Goal: Information Seeking & Learning: Learn about a topic

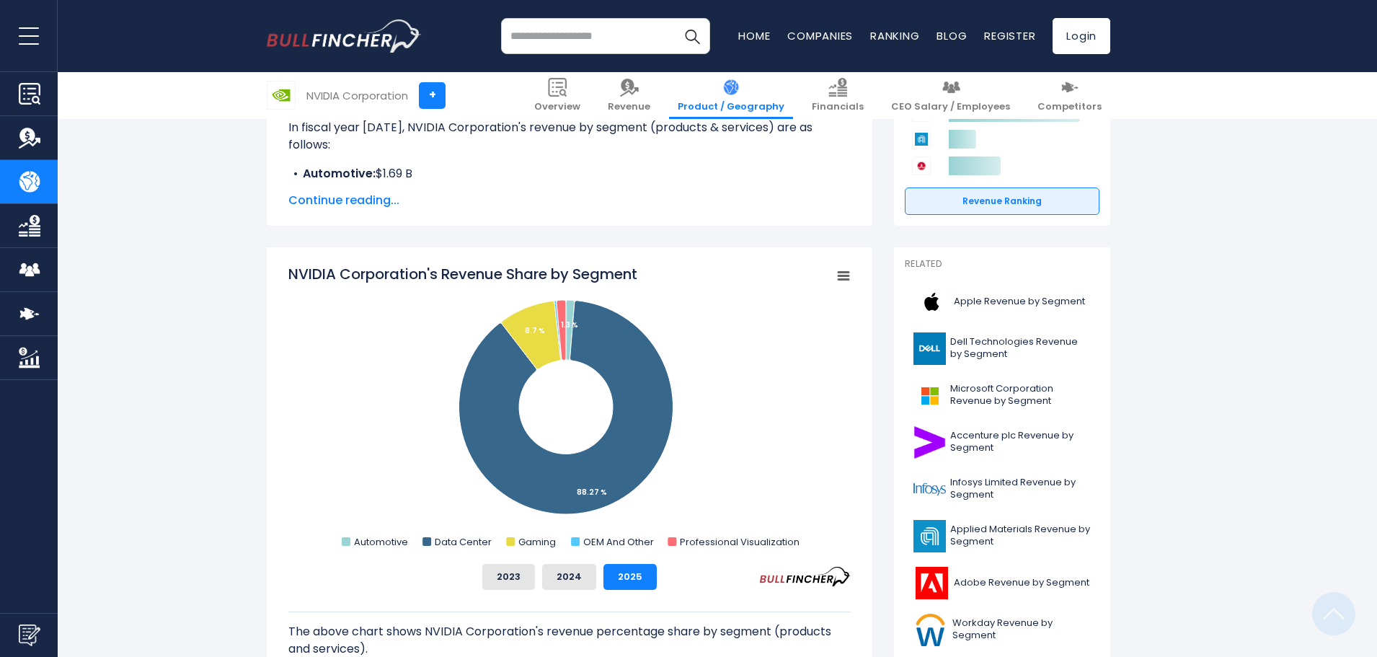
scroll to position [271, 0]
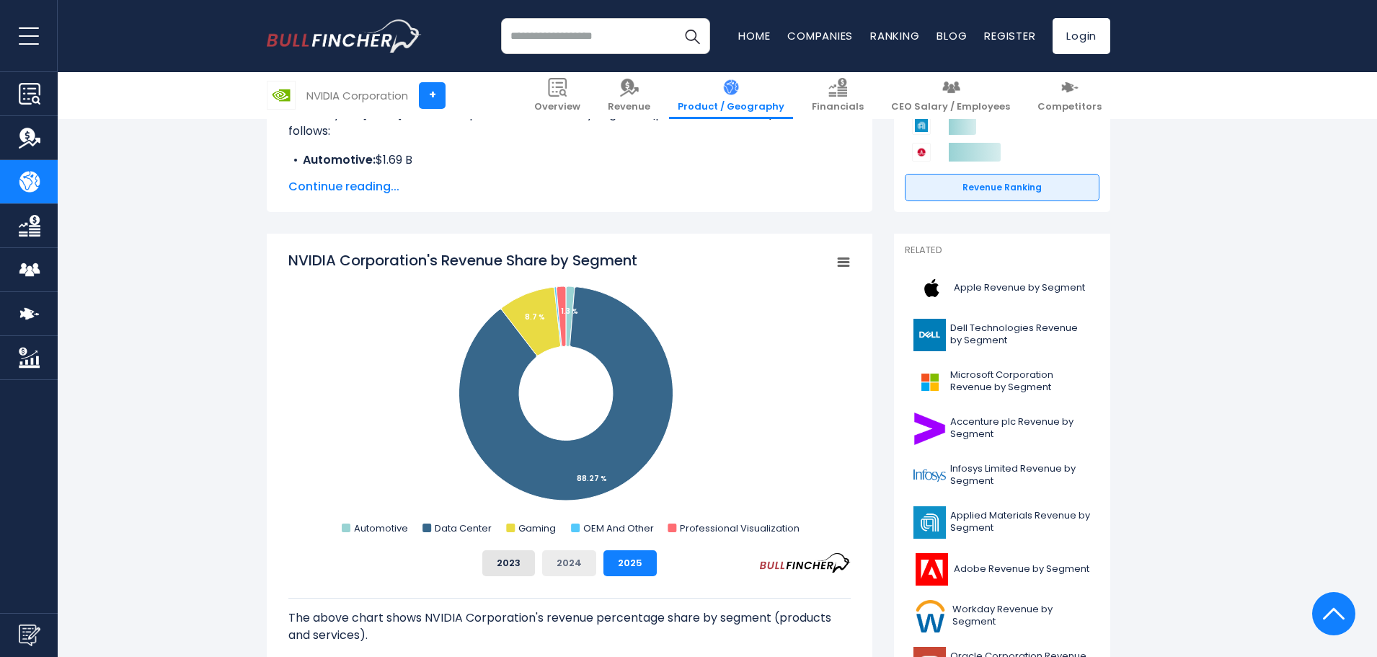
click at [583, 570] on button "2024" at bounding box center [569, 563] width 54 height 26
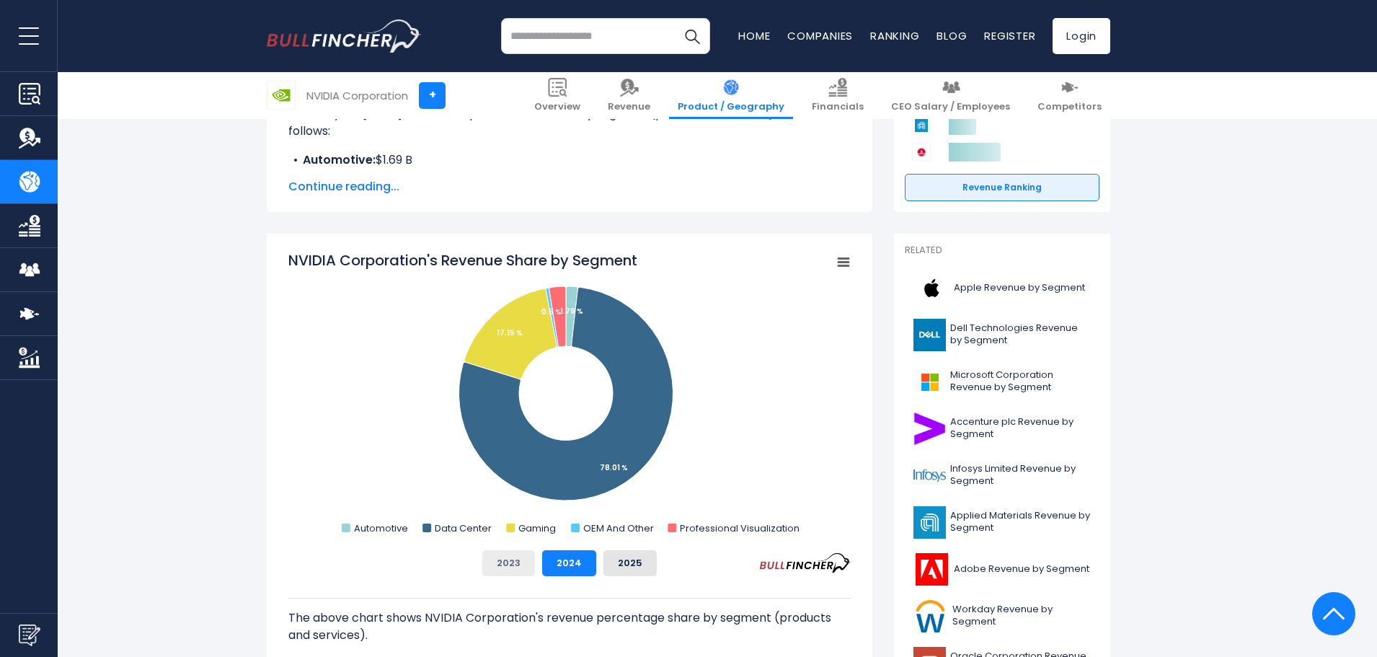
click at [518, 567] on button "2023" at bounding box center [508, 563] width 53 height 26
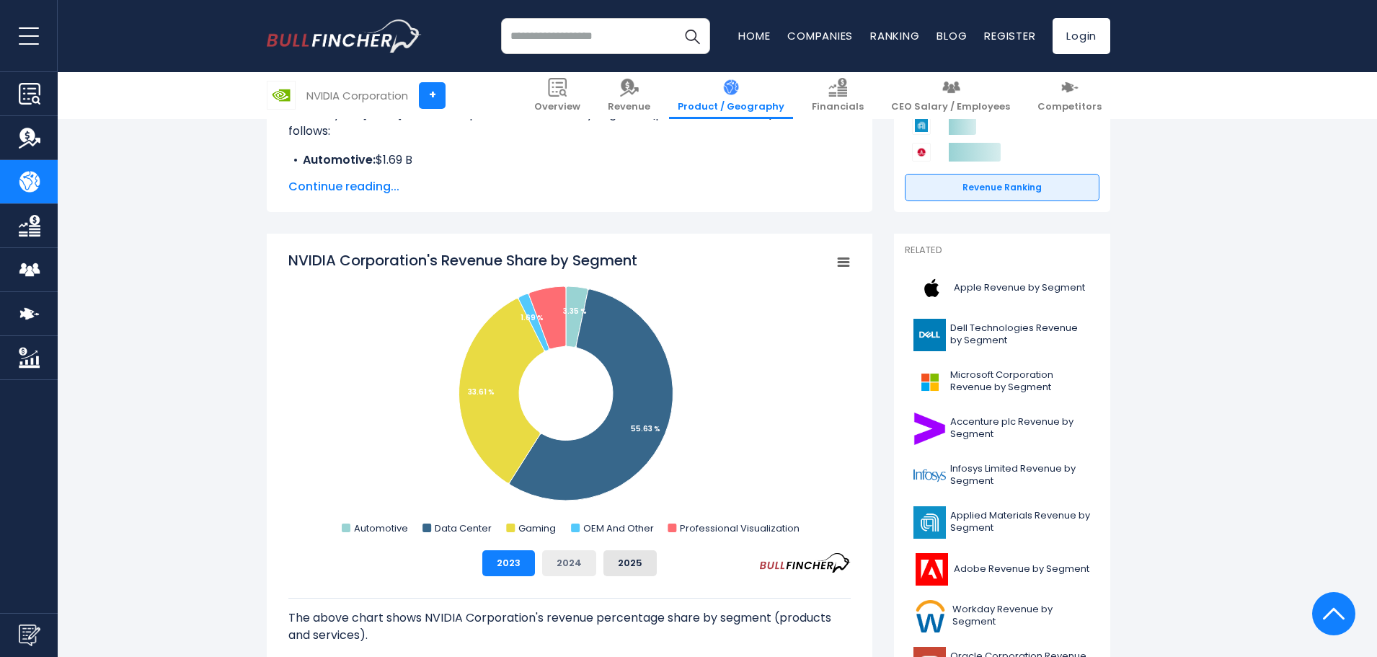
click at [573, 567] on button "2024" at bounding box center [569, 563] width 54 height 26
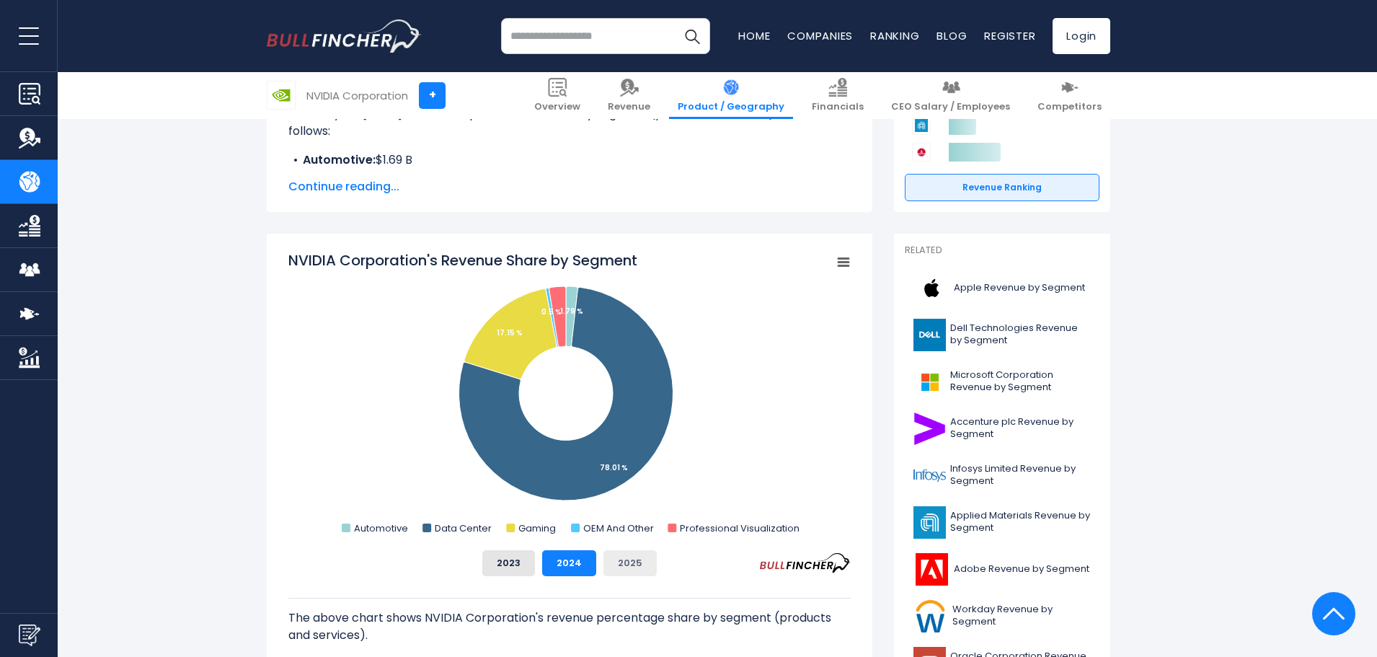
click at [610, 567] on button "2025" at bounding box center [629, 563] width 53 height 26
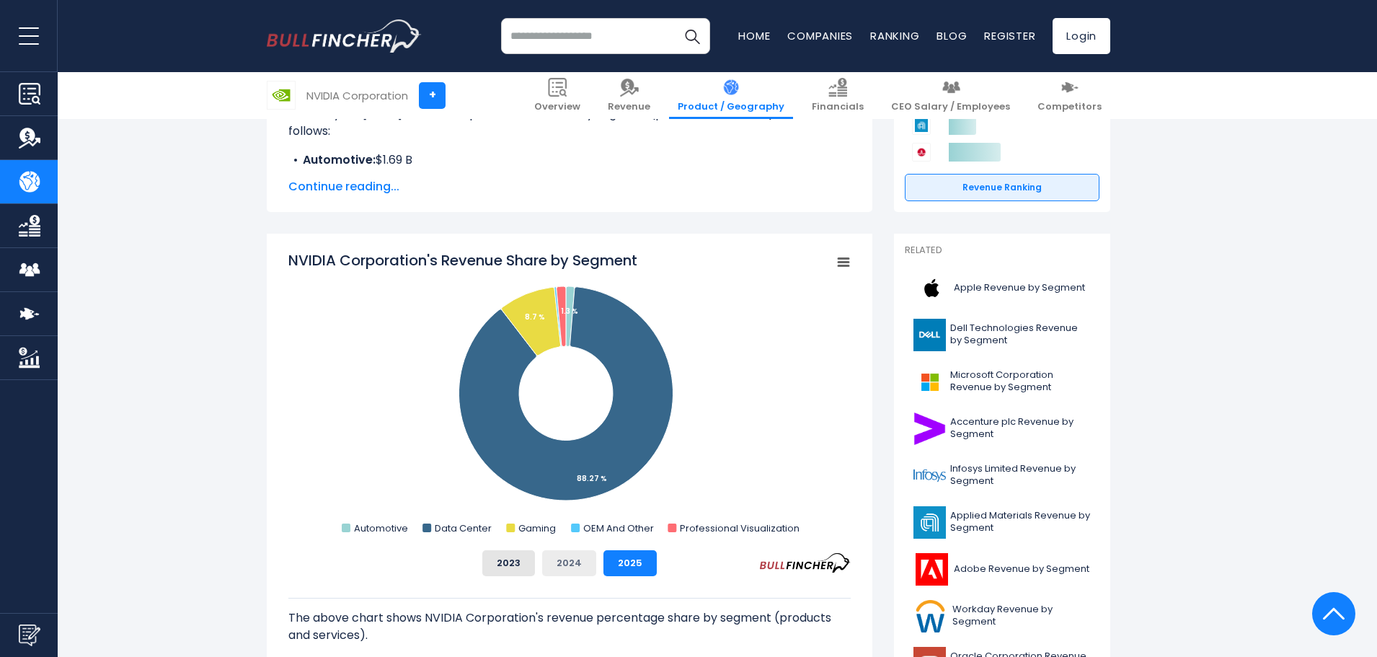
click at [585, 559] on button "2024" at bounding box center [569, 563] width 54 height 26
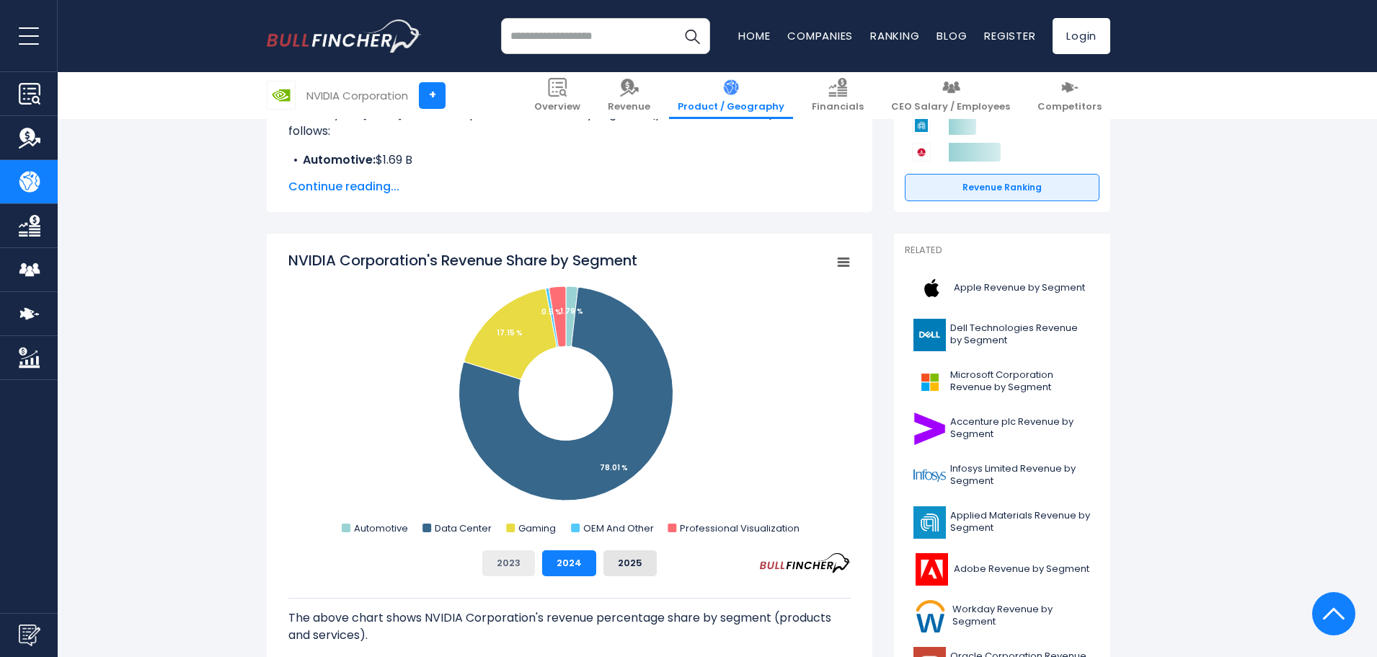
click at [505, 565] on button "2023" at bounding box center [508, 563] width 53 height 26
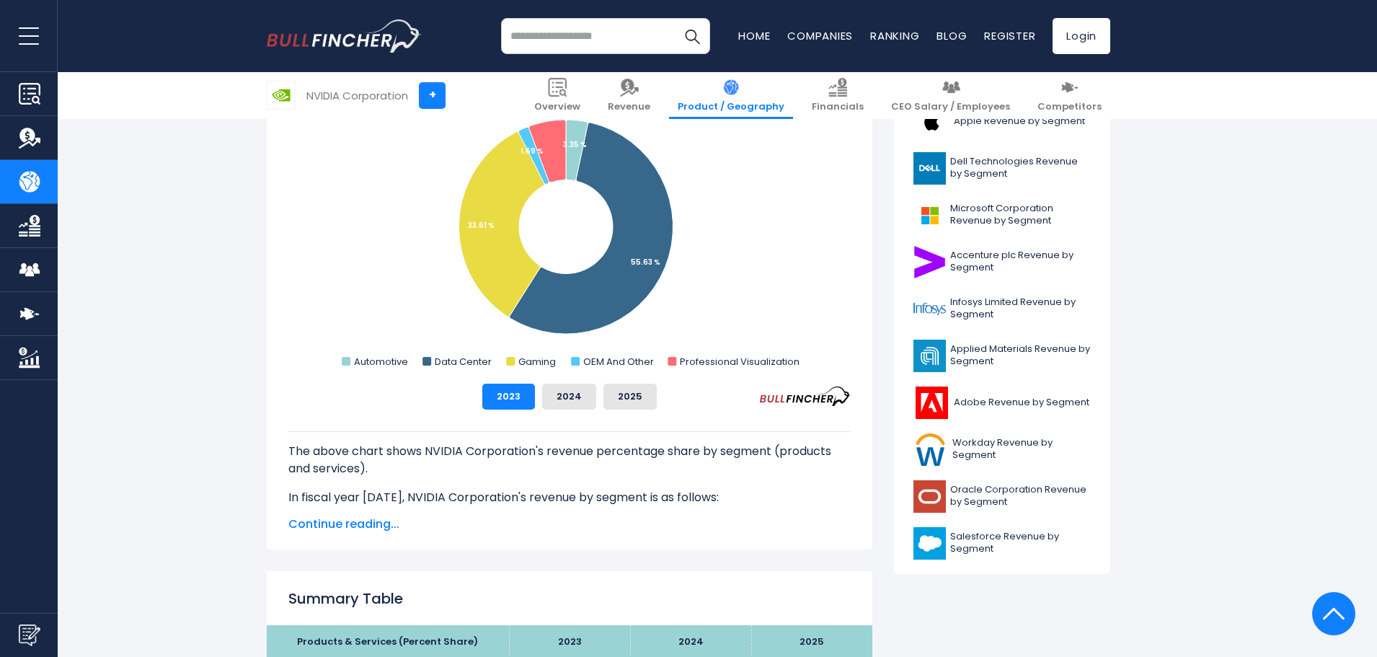
scroll to position [437, 0]
click at [556, 402] on button "2024" at bounding box center [569, 397] width 54 height 26
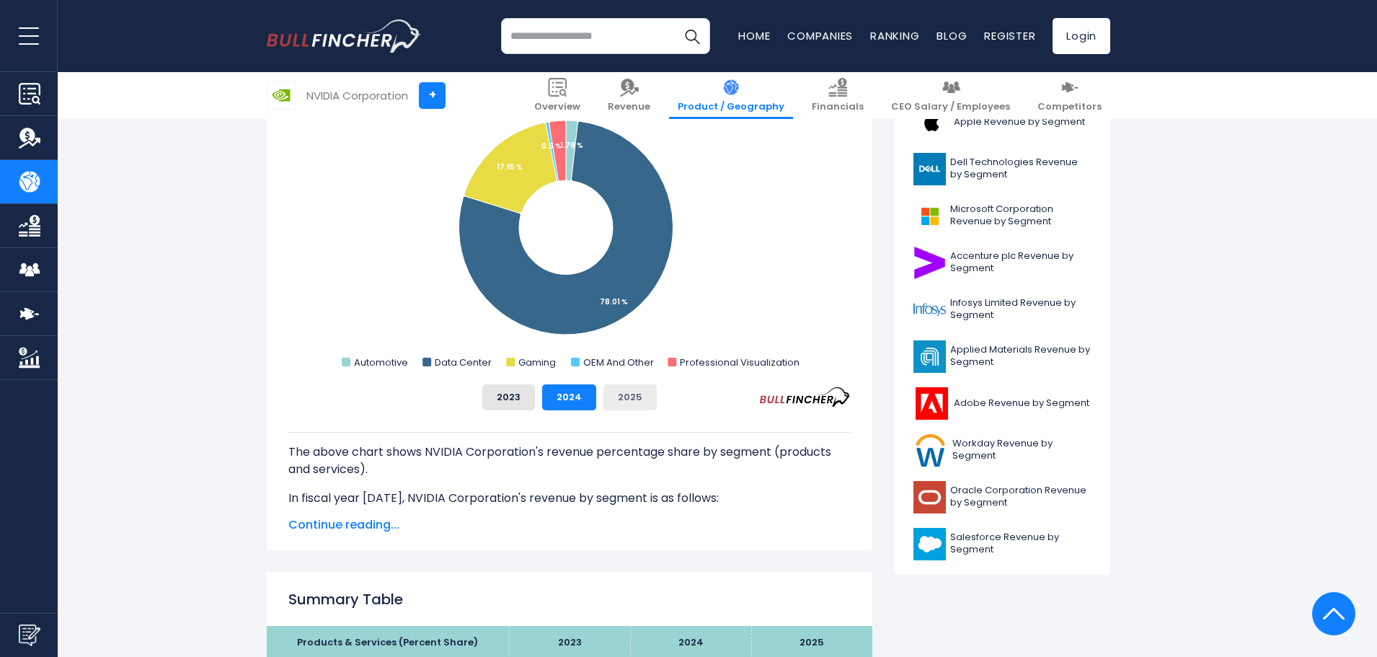
click at [620, 391] on button "2025" at bounding box center [629, 397] width 53 height 26
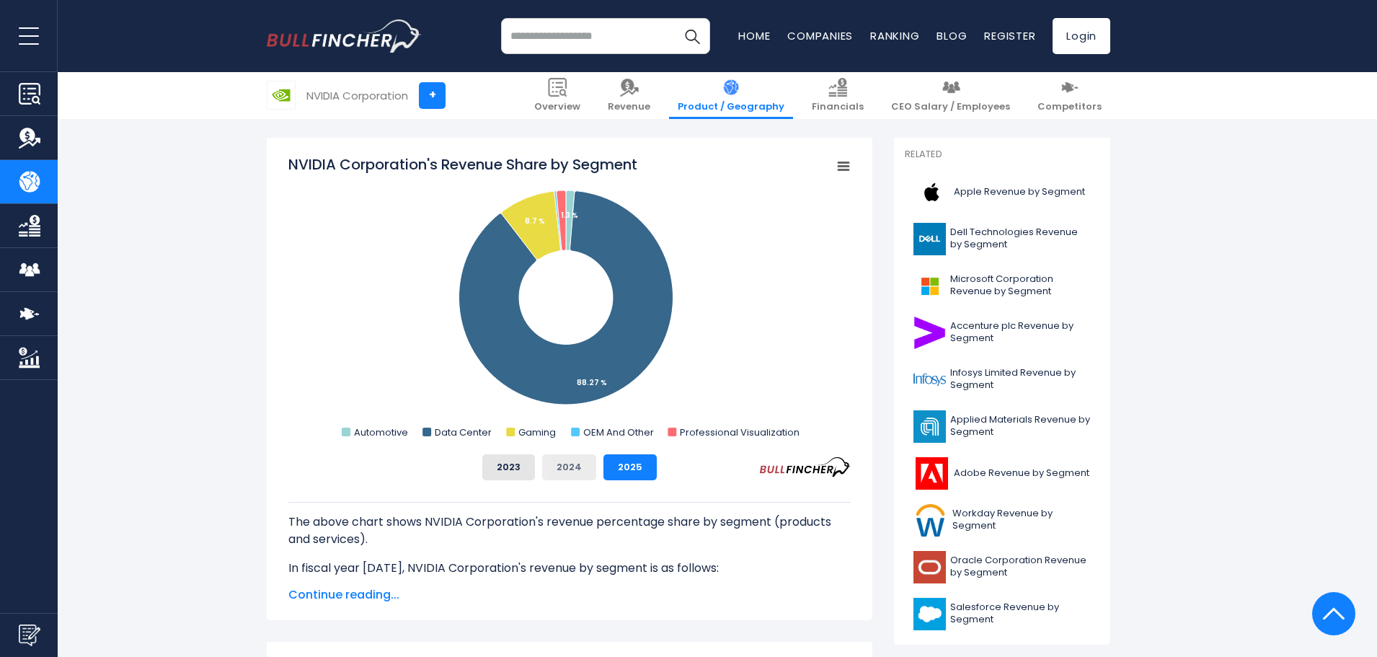
scroll to position [366, 0]
click at [575, 475] on button "2024" at bounding box center [569, 468] width 54 height 26
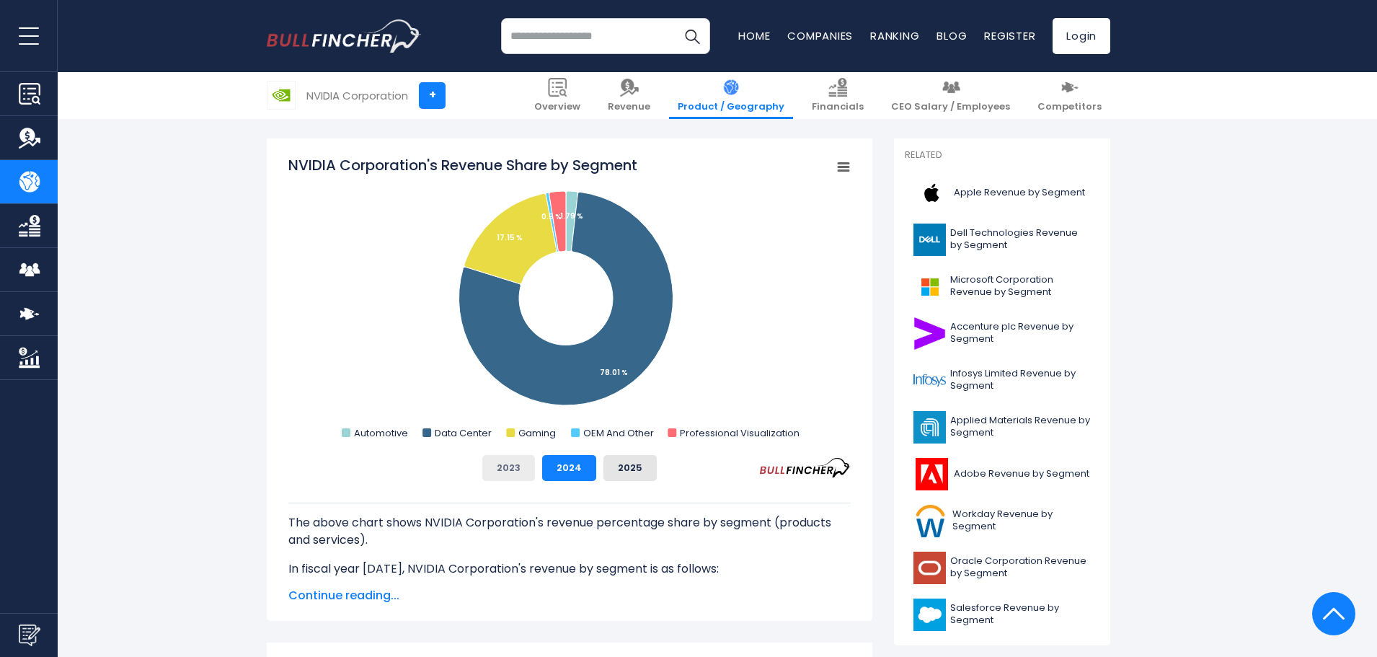
click at [501, 473] on button "2023" at bounding box center [508, 468] width 53 height 26
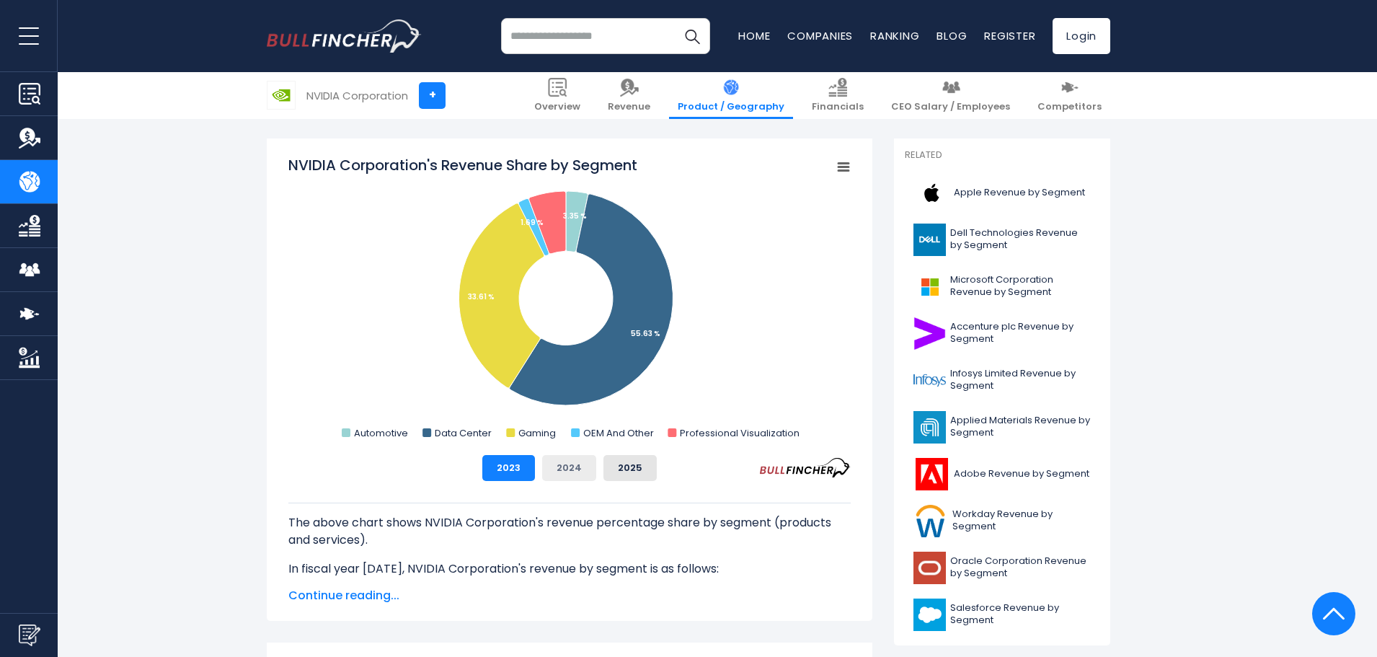
click at [551, 468] on button "2024" at bounding box center [569, 468] width 54 height 26
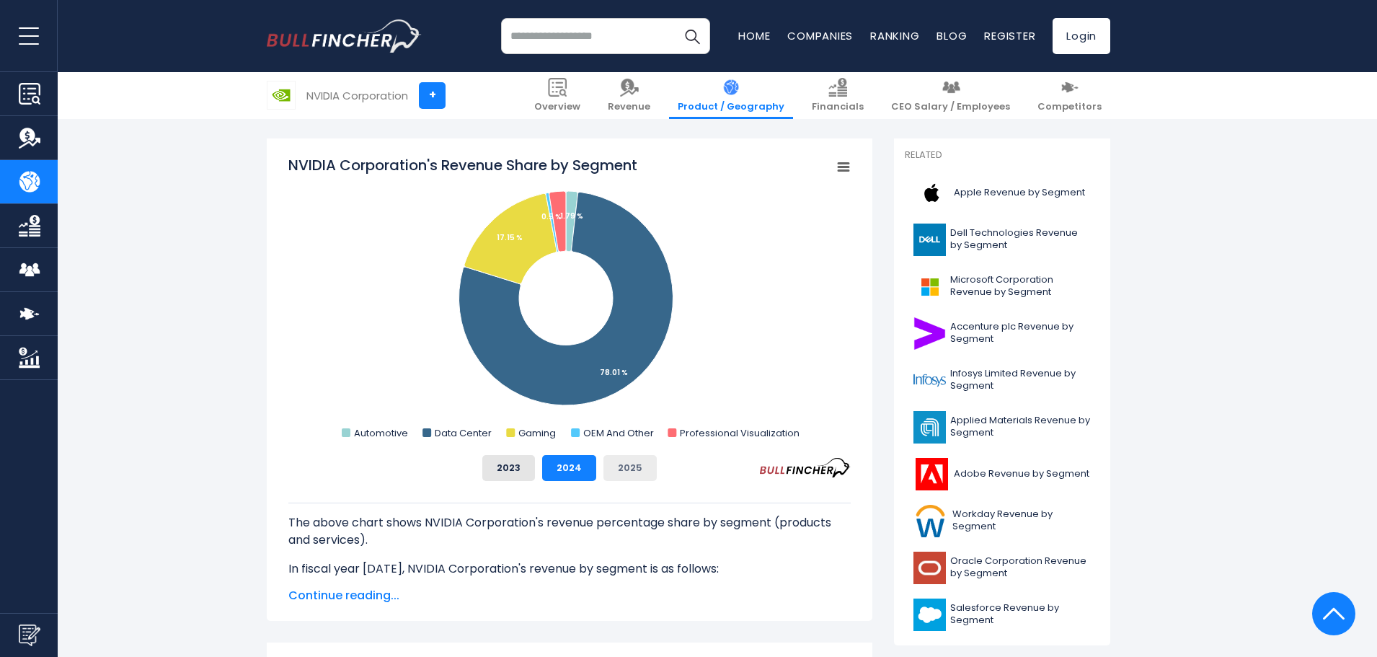
click at [608, 468] on button "2025" at bounding box center [629, 468] width 53 height 26
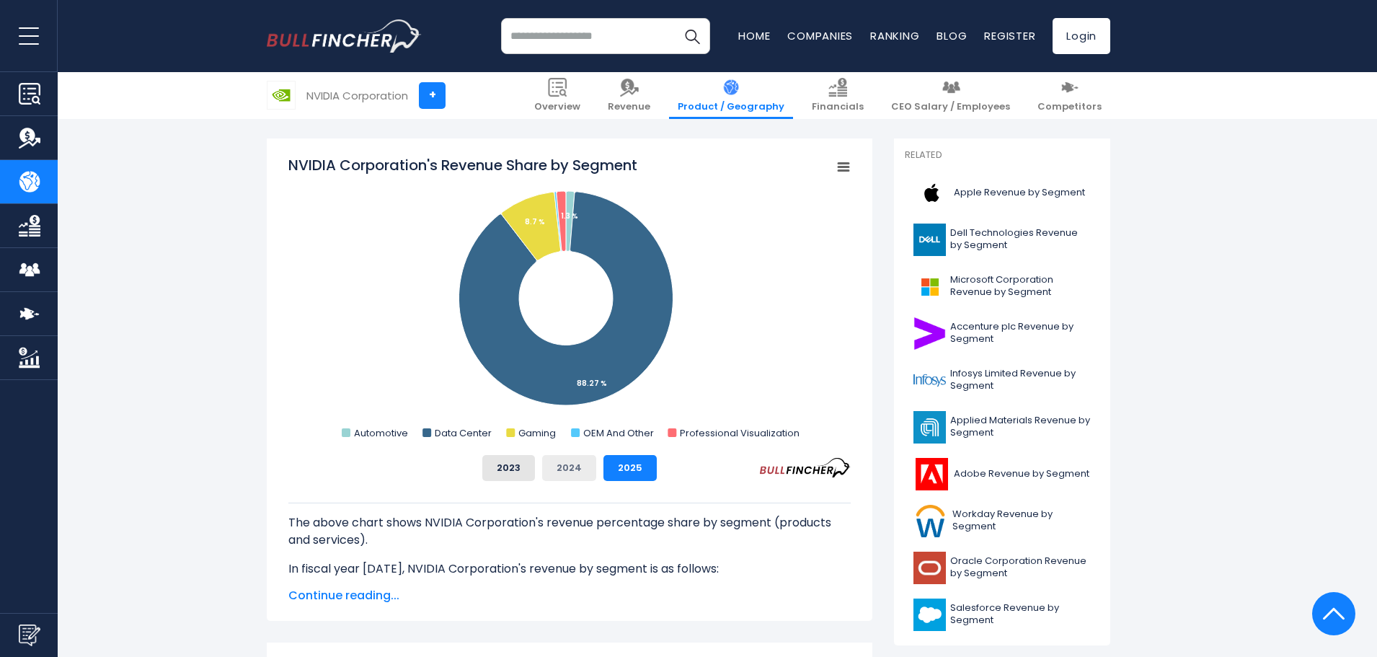
click at [567, 468] on button "2024" at bounding box center [569, 468] width 54 height 26
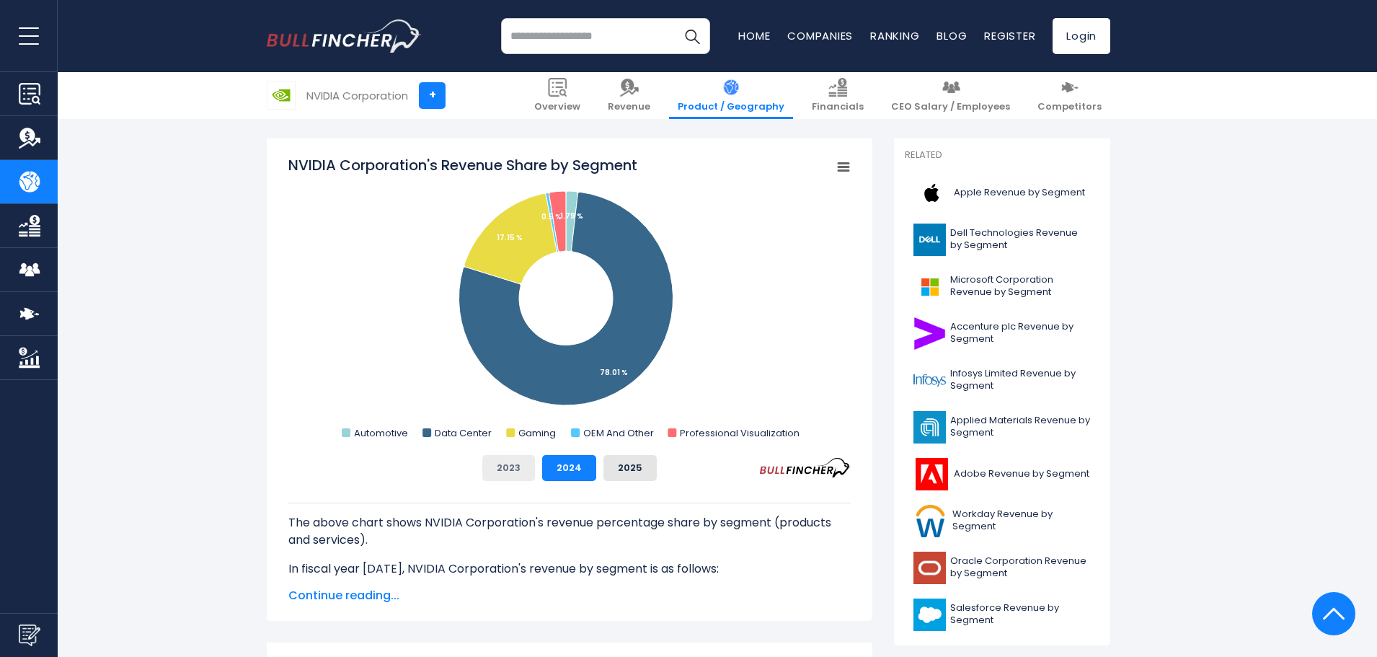
click at [518, 469] on button "2023" at bounding box center [508, 468] width 53 height 26
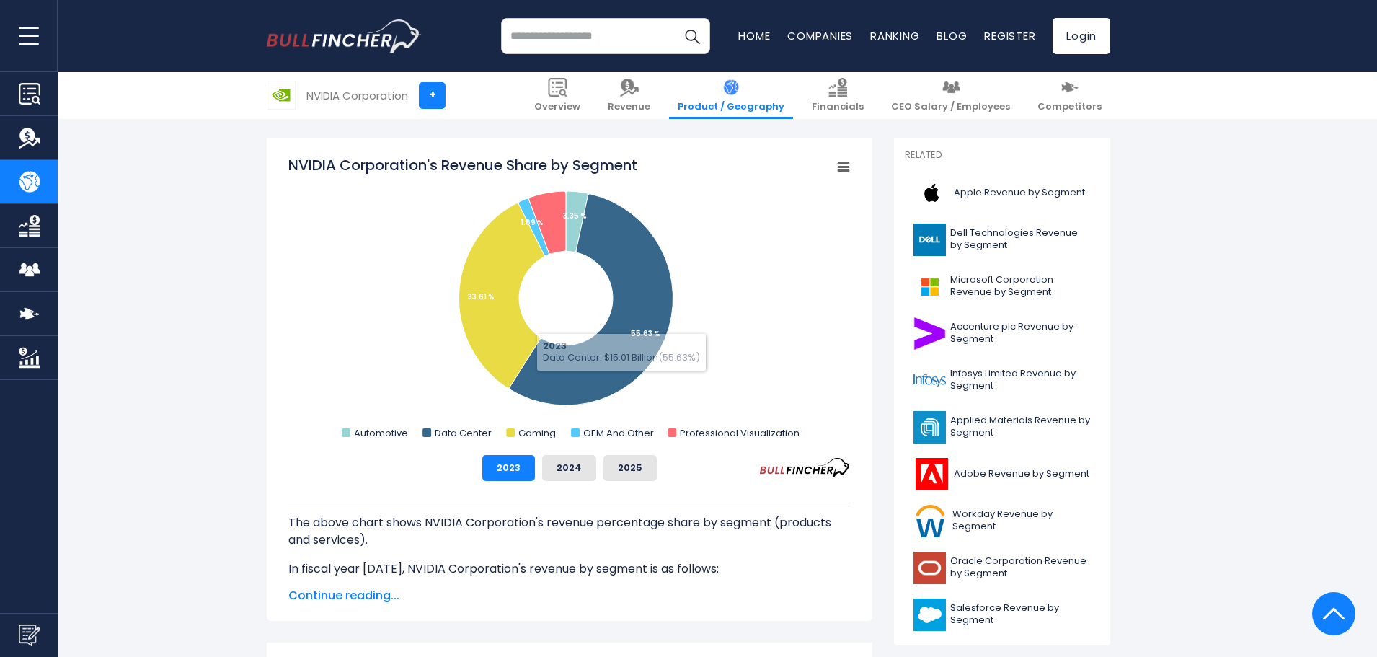
click at [340, 297] on rect "NVIDIA Corporation's Revenue Share by Segment" at bounding box center [569, 299] width 562 height 288
click at [558, 464] on button "2024" at bounding box center [569, 468] width 54 height 26
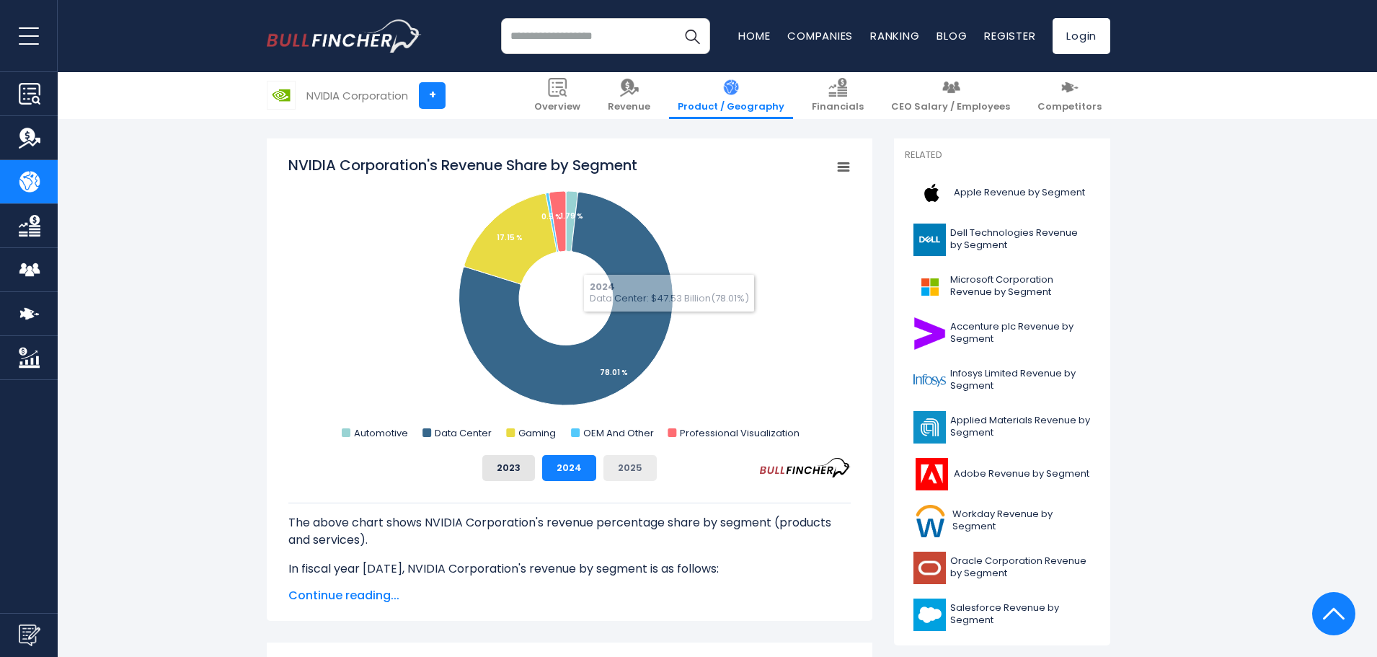
click at [631, 466] on button "2025" at bounding box center [629, 468] width 53 height 26
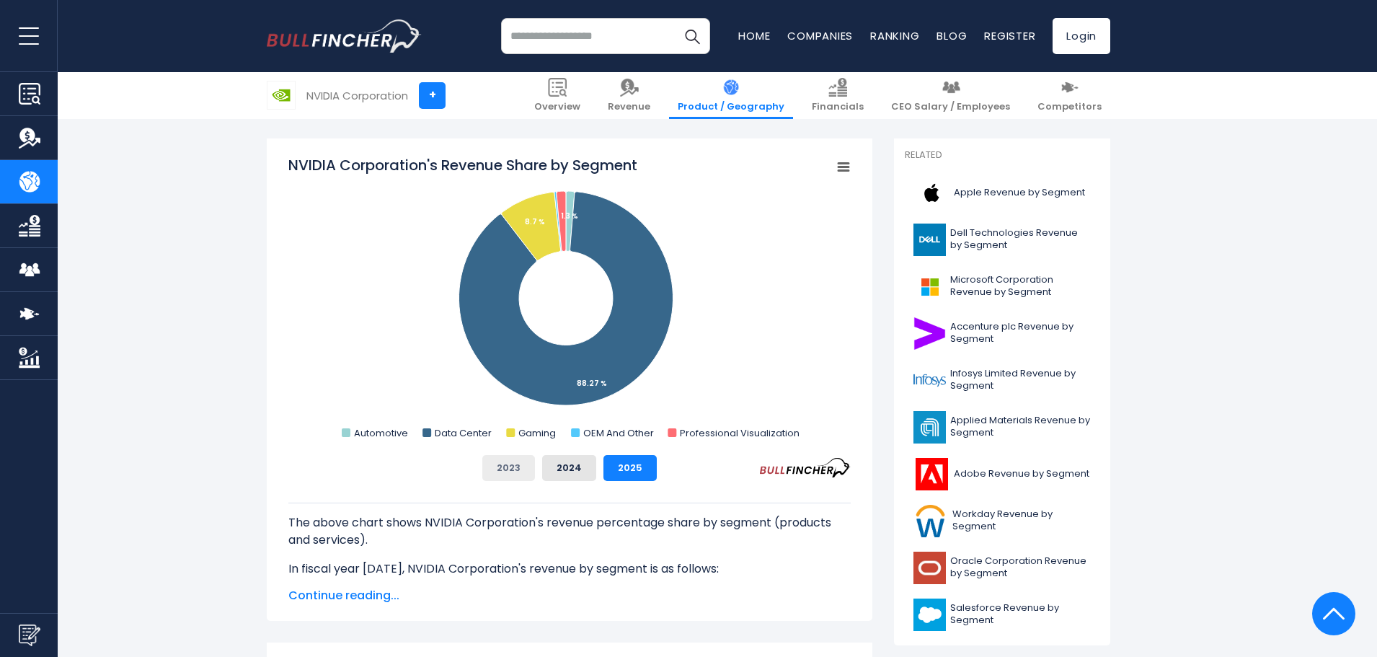
click at [516, 471] on button "2023" at bounding box center [508, 468] width 53 height 26
